Goal: Task Accomplishment & Management: Use online tool/utility

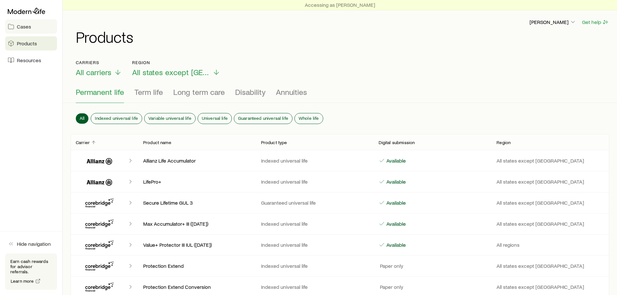
click at [25, 25] on span "Cases" at bounding box center [24, 26] width 14 height 6
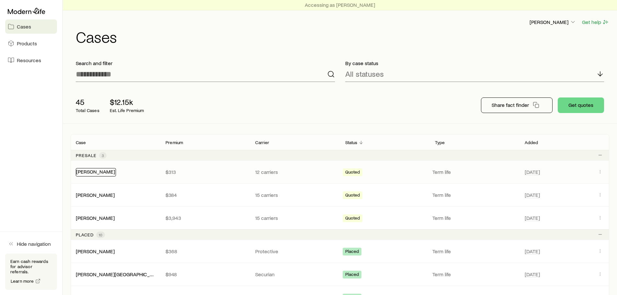
click at [98, 172] on link "[PERSON_NAME]" at bounding box center [95, 171] width 39 height 6
click at [600, 172] on icon "Client cases" at bounding box center [600, 172] width 0 height 0
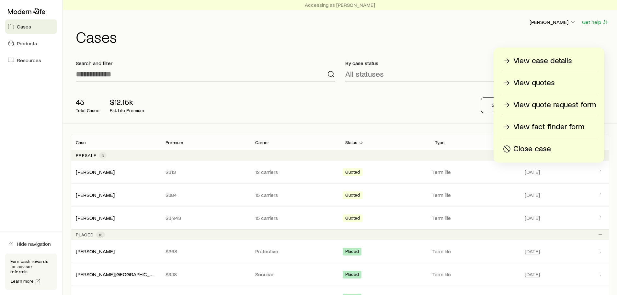
click at [533, 82] on p "View quotes" at bounding box center [533, 83] width 41 height 10
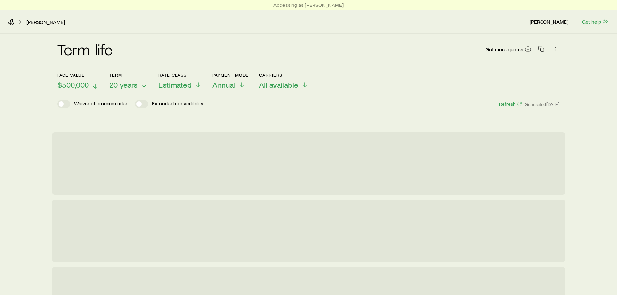
click at [76, 84] on span "$500,000" at bounding box center [72, 84] width 31 height 9
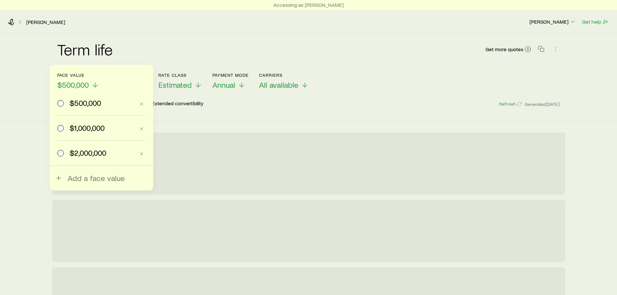
click at [82, 155] on span "$2,000,000" at bounding box center [88, 152] width 37 height 9
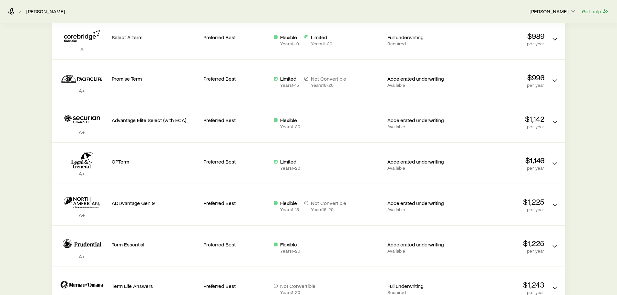
scroll to position [318, 0]
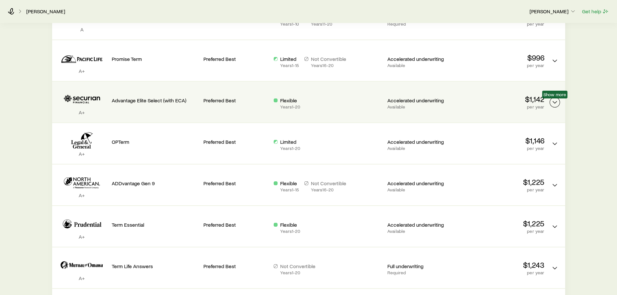
click at [559, 104] on button "Term quotes" at bounding box center [554, 102] width 10 height 10
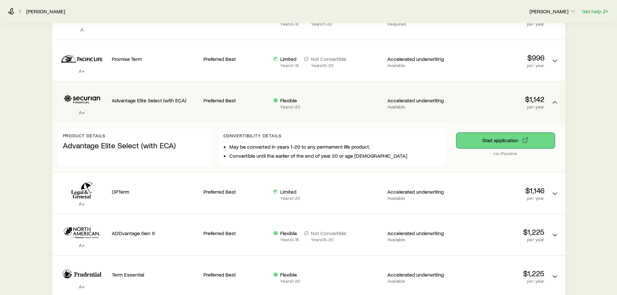
click at [513, 138] on button "Start application" at bounding box center [505, 141] width 98 height 16
